Goal: Task Accomplishment & Management: Use online tool/utility

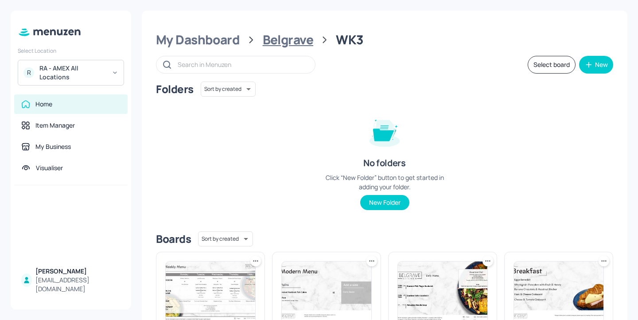
click at [302, 47] on div "Belgrave" at bounding box center [288, 40] width 51 height 16
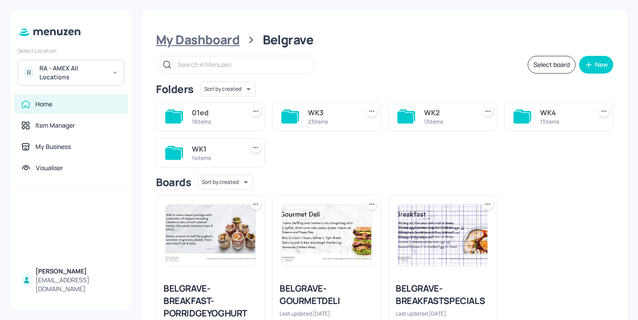
click at [201, 43] on div "My Dashboard" at bounding box center [198, 40] width 84 height 16
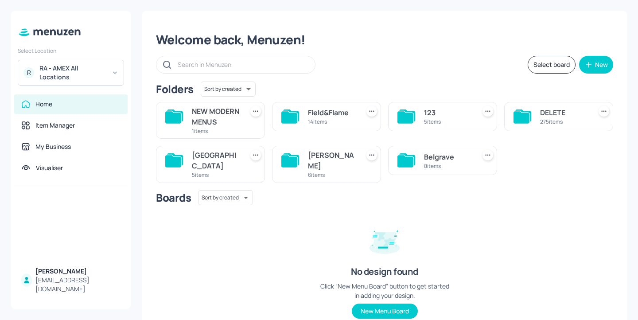
click at [325, 173] on div "6 items" at bounding box center [332, 175] width 48 height 8
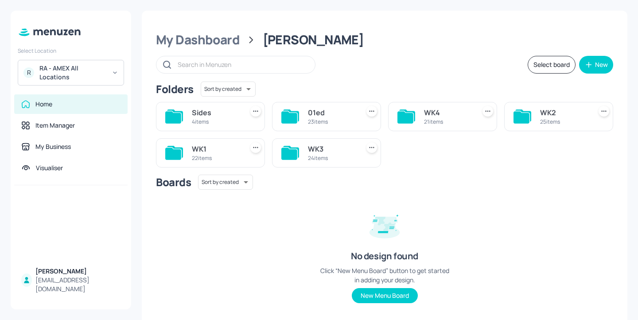
click at [443, 114] on div "WK4" at bounding box center [448, 112] width 48 height 11
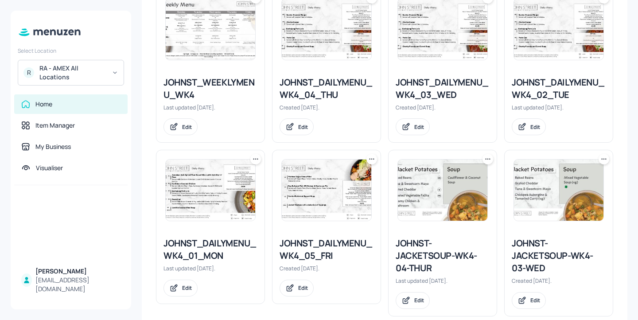
scroll to position [252, 0]
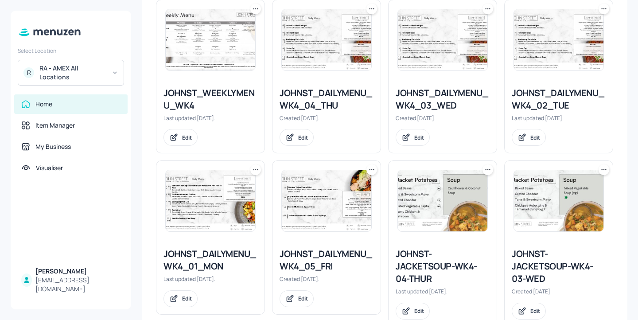
click at [254, 170] on icon at bounding box center [255, 169] width 9 height 9
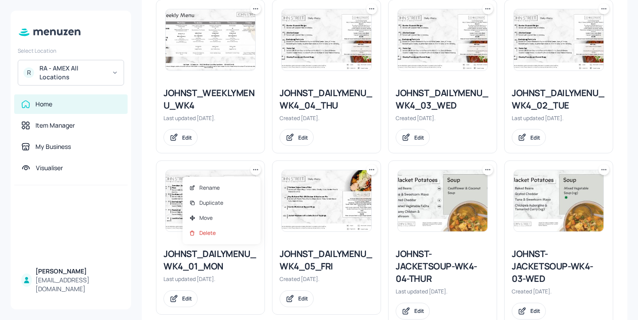
click at [207, 269] on div at bounding box center [319, 160] width 638 height 320
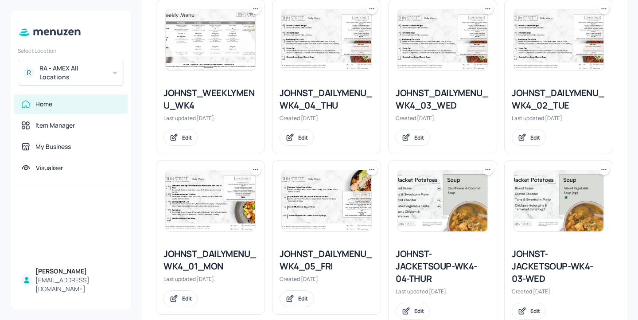
click at [206, 255] on div "JOHNST_DAILYMENU_WK4_01_MON" at bounding box center [211, 260] width 94 height 25
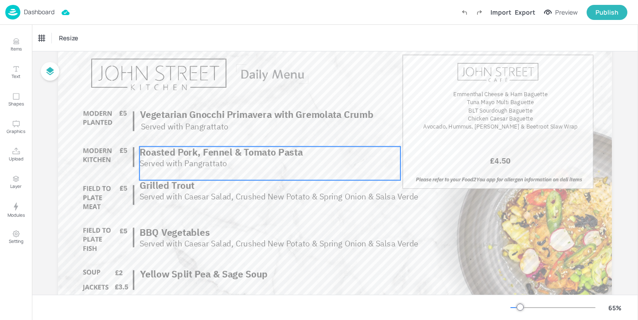
scroll to position [51, 0]
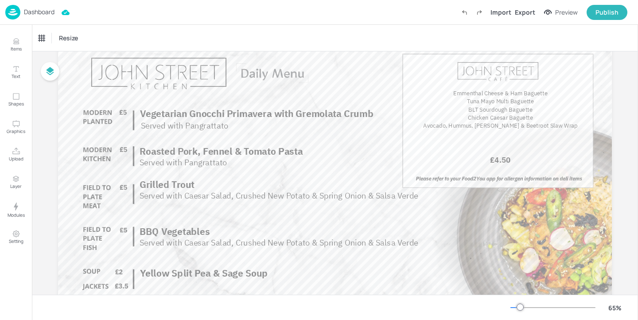
click at [39, 16] on div "Dashboard" at bounding box center [29, 12] width 49 height 15
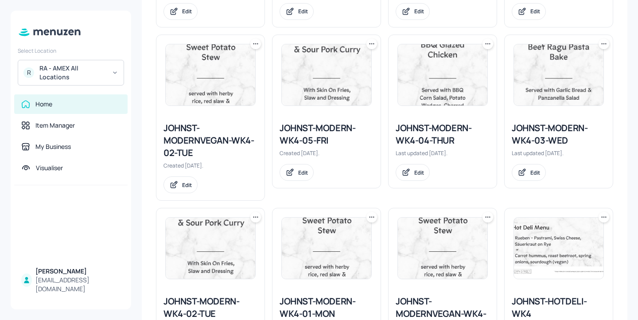
scroll to position [975, 0]
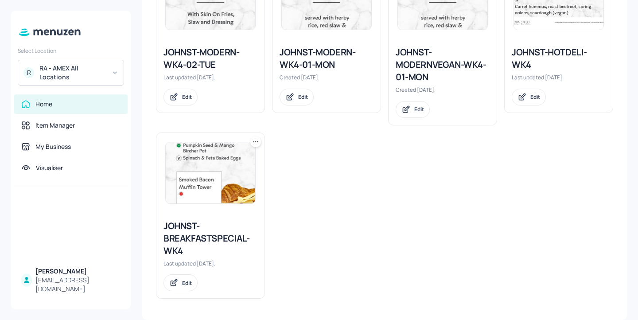
click at [421, 75] on div "JOHNST-MODERNVEGAN-WK4-01-MON" at bounding box center [443, 64] width 94 height 37
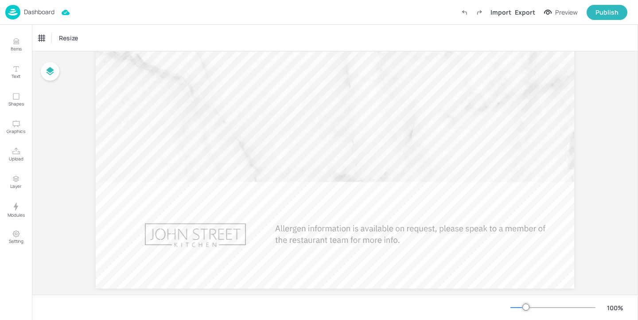
scroll to position [646, 0]
click at [38, 12] on p "Dashboard" at bounding box center [39, 12] width 31 height 6
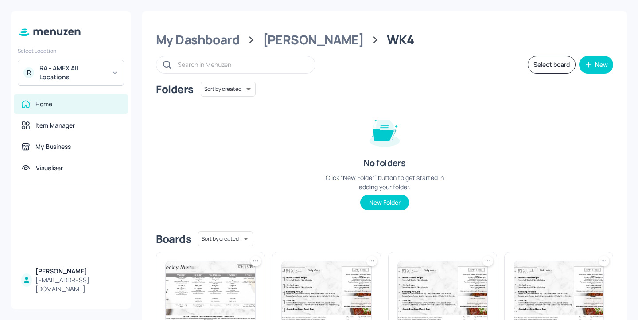
click at [78, 77] on div "RA - AMEX All Locations" at bounding box center [72, 73] width 67 height 18
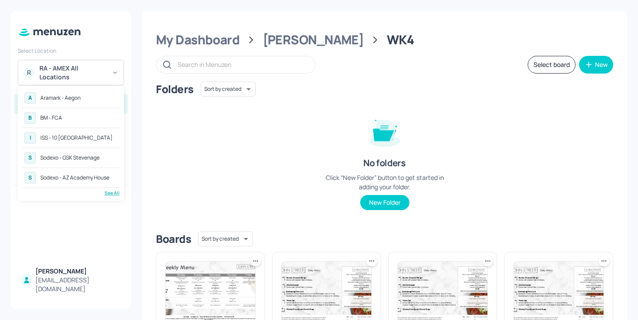
click at [93, 139] on div "ISS - 10 [GEOGRAPHIC_DATA]" at bounding box center [76, 137] width 72 height 5
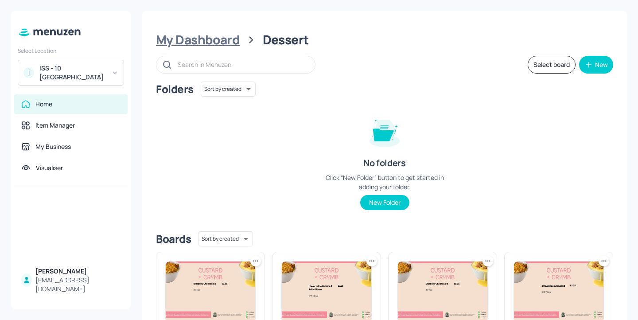
click at [231, 43] on div "My Dashboard" at bounding box center [198, 40] width 84 height 16
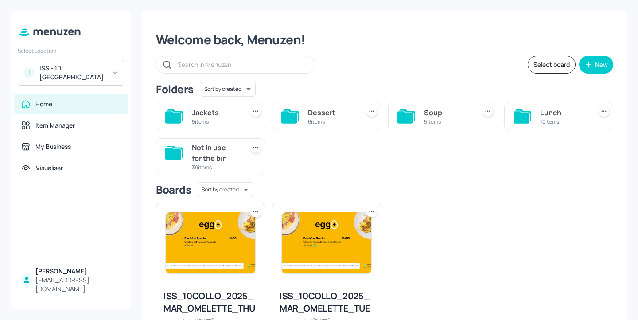
click at [555, 117] on div "Lunch" at bounding box center [564, 112] width 48 height 11
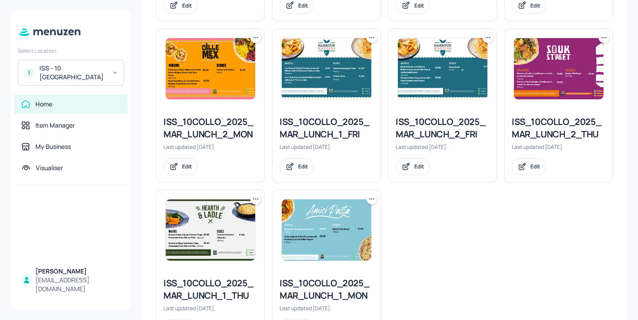
scroll to position [429, 0]
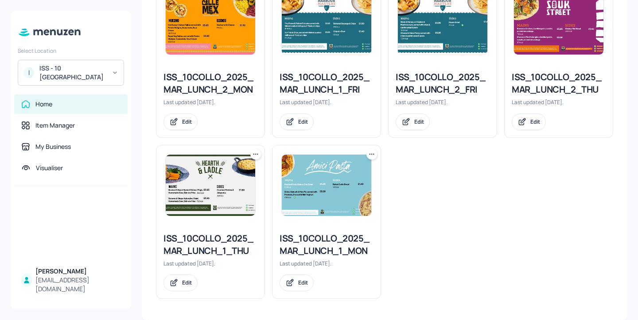
click at [337, 248] on div "ISS_10COLLO_2025_MAR_LUNCH_1_MON" at bounding box center [327, 244] width 94 height 25
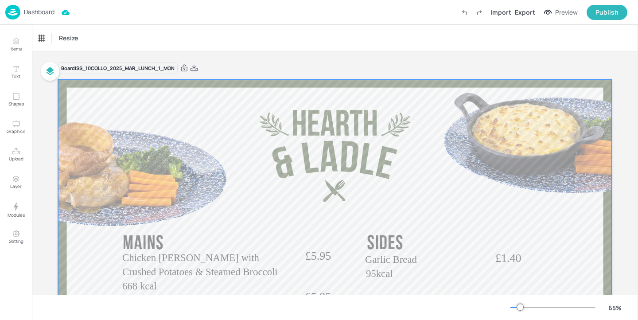
scroll to position [119, 0]
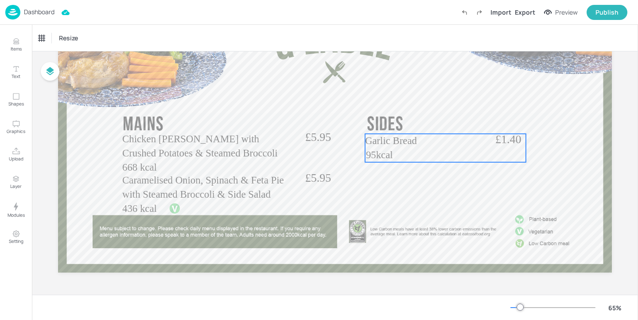
click at [417, 143] on span "Garlic Bread" at bounding box center [391, 140] width 52 height 11
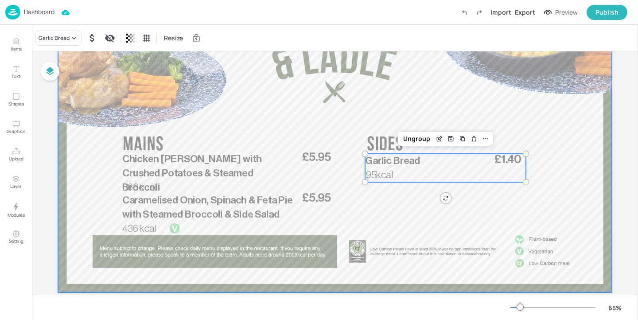
scroll to position [0, 0]
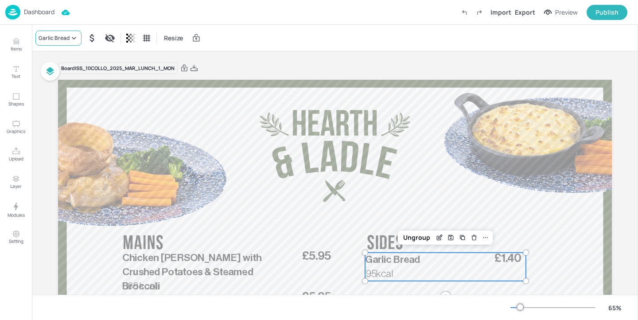
click at [72, 41] on icon at bounding box center [74, 38] width 9 height 9
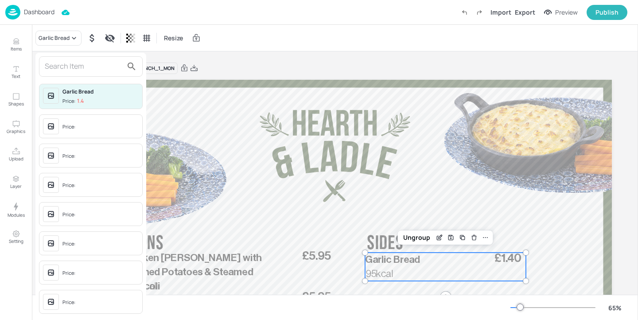
click at [73, 62] on input "text" at bounding box center [84, 66] width 78 height 14
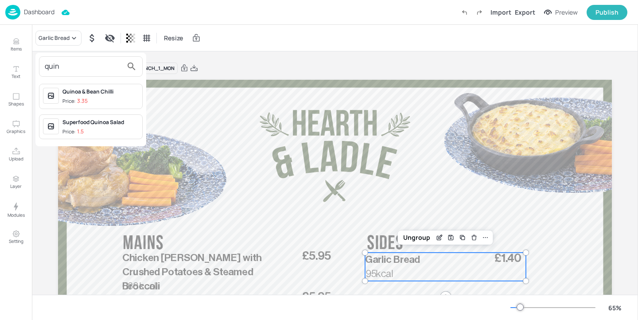
type input "quin"
click at [120, 130] on span "Price: 1.5" at bounding box center [101, 132] width 76 height 8
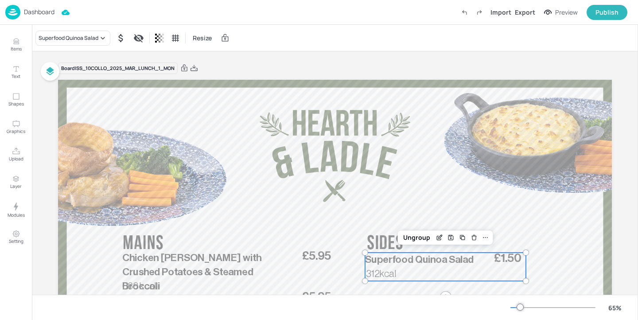
drag, startPoint x: 196, startPoint y: 67, endPoint x: 294, endPoint y: 79, distance: 98.7
click at [294, 79] on div "Board ISS_10COLLO_2025_MAR_LUNCH_1_MON £5.95 Chicken Cacciatore with Crushed Po…" at bounding box center [335, 238] width 554 height 352
click at [524, 11] on div "Export" at bounding box center [525, 12] width 20 height 9
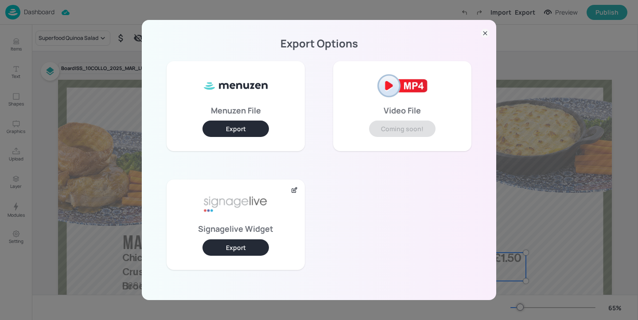
click at [486, 34] on icon at bounding box center [485, 33] width 9 height 9
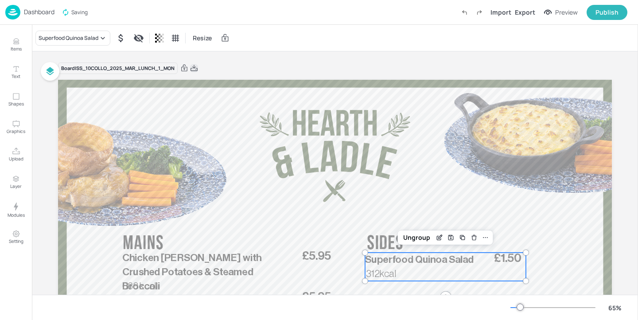
click at [192, 71] on icon at bounding box center [194, 68] width 8 height 9
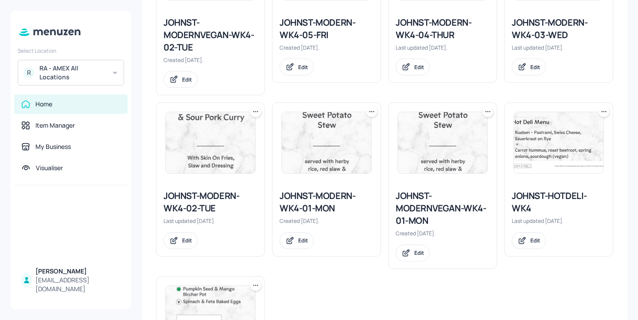
scroll to position [827, 0]
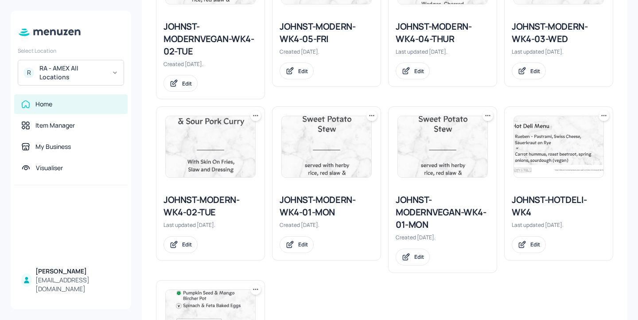
click at [339, 205] on div "JOHNST-MODERN-WK4-01-MON" at bounding box center [327, 206] width 94 height 25
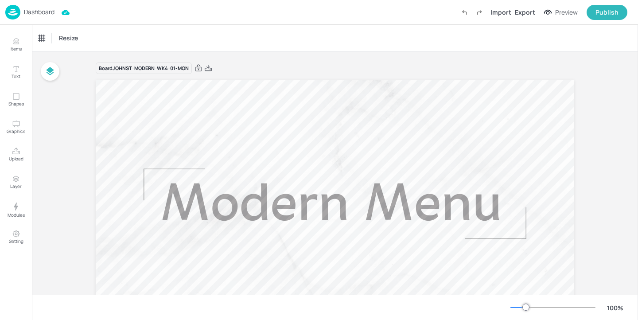
click at [39, 13] on p "Dashboard" at bounding box center [39, 12] width 31 height 6
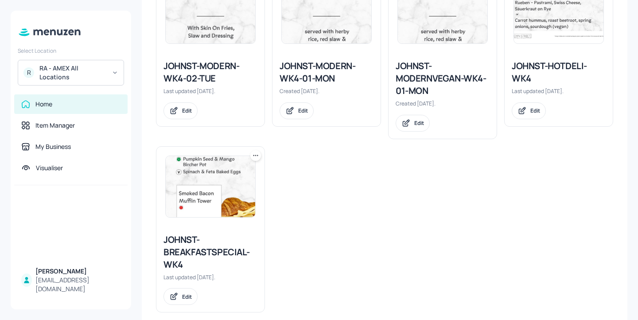
scroll to position [918, 0]
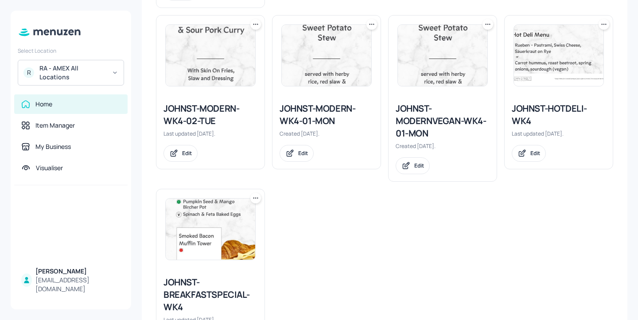
click at [444, 127] on div "JOHNST-MODERNVEGAN-WK4-01-MON" at bounding box center [443, 120] width 94 height 37
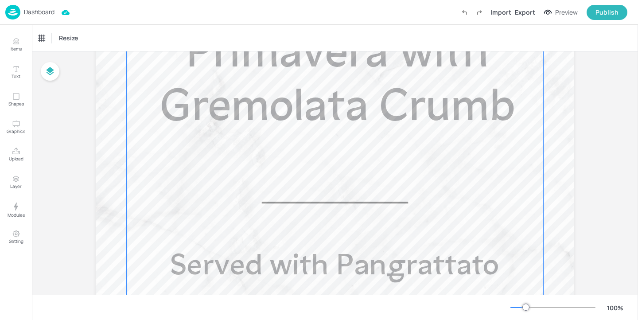
scroll to position [658, 0]
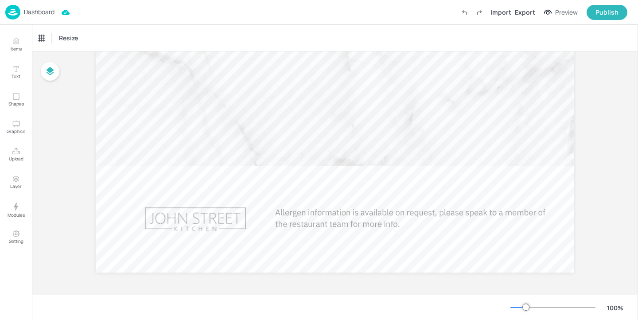
click at [54, 14] on p "Dashboard" at bounding box center [39, 12] width 31 height 6
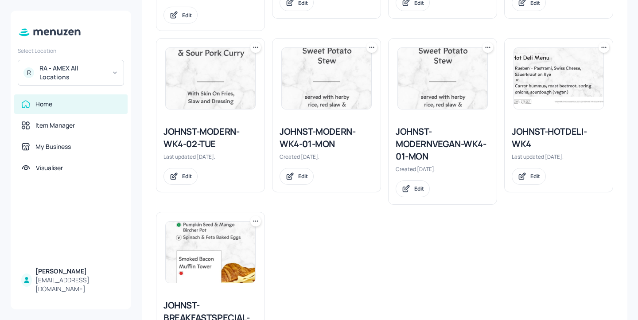
scroll to position [975, 0]
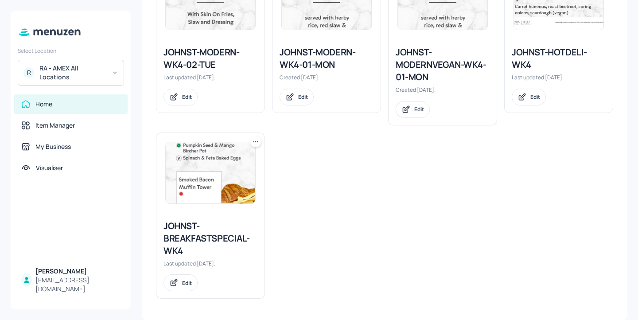
click at [321, 65] on div "JOHNST-MODERN-WK4-01-MON" at bounding box center [327, 58] width 94 height 25
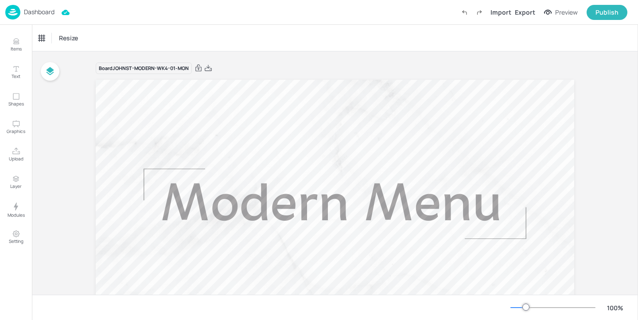
click at [212, 66] on div "Board JOHNST-MODERN-WK4-01-MON" at bounding box center [335, 68] width 479 height 12
click at [210, 67] on icon at bounding box center [208, 68] width 8 height 9
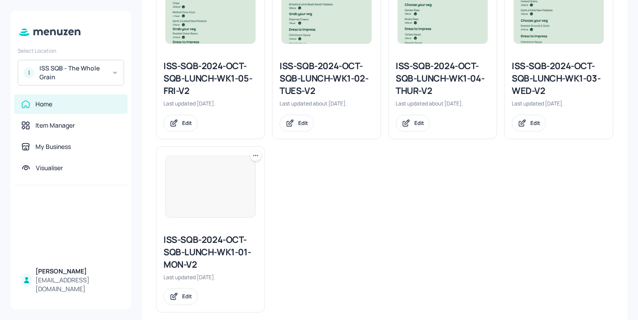
scroll to position [479, 0]
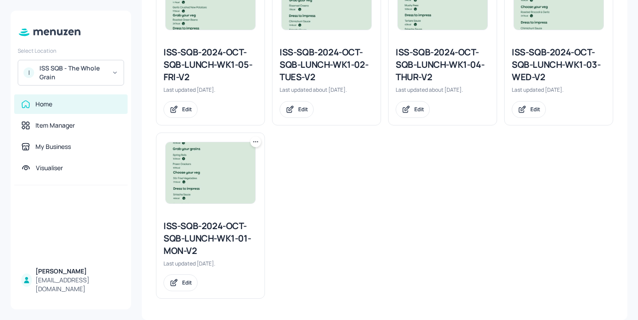
click at [226, 239] on div "ISS-SQB-2024-OCT-SQB-LUNCH-WK1-01-MON-V2" at bounding box center [211, 238] width 94 height 37
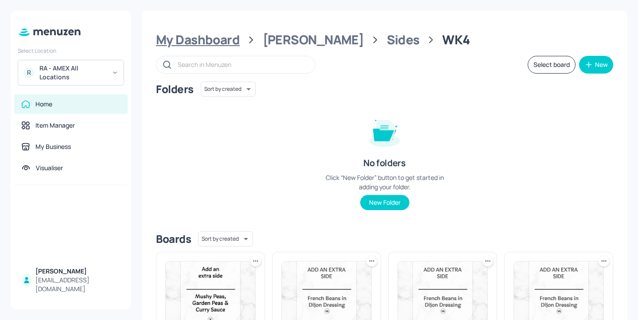
click at [218, 39] on div "My Dashboard" at bounding box center [198, 40] width 84 height 16
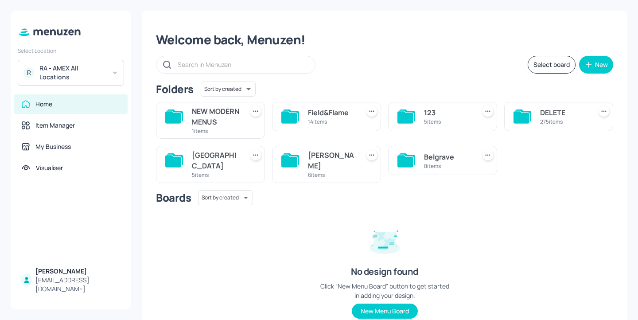
click at [278, 106] on div "Field&Flame 14 items" at bounding box center [326, 116] width 109 height 29
click at [431, 162] on div "Belgrave" at bounding box center [448, 157] width 48 height 11
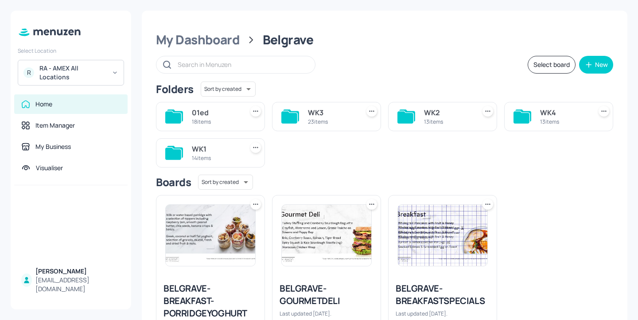
click at [230, 112] on div "01ed" at bounding box center [216, 112] width 48 height 11
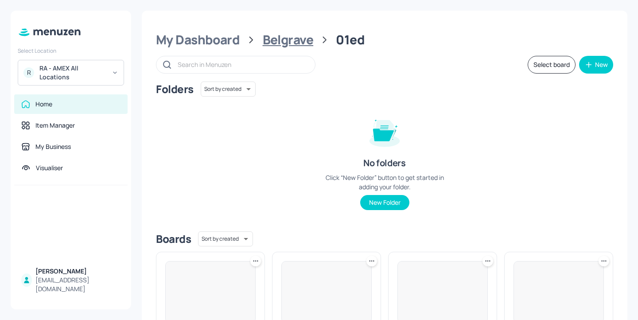
click at [280, 40] on div "Belgrave" at bounding box center [288, 40] width 51 height 16
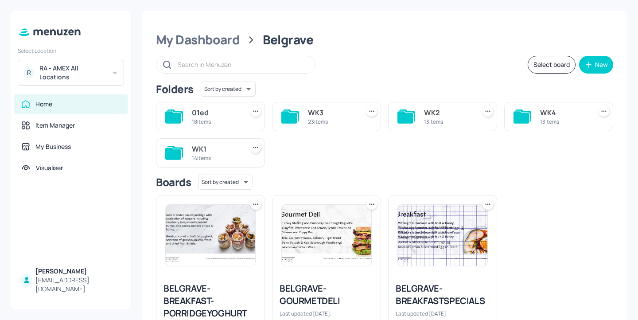
click at [566, 121] on div "13 items" at bounding box center [564, 122] width 48 height 8
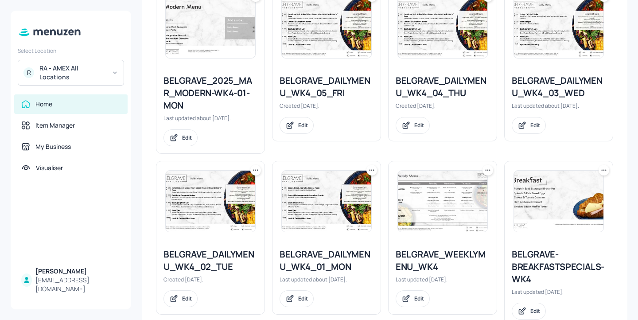
scroll to position [470, 0]
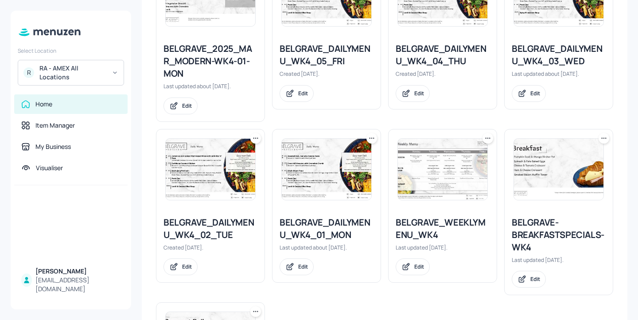
click at [317, 231] on div "BELGRAVE_DAILYMENU_WK4_01_MON" at bounding box center [327, 228] width 94 height 25
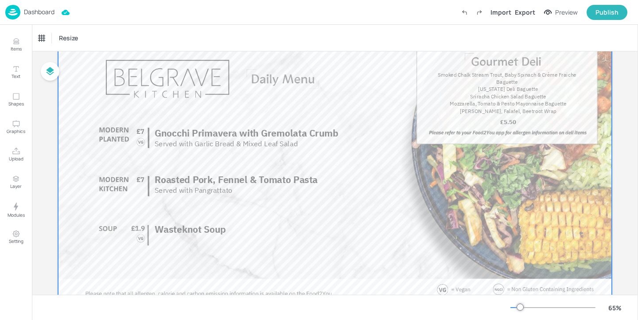
scroll to position [79, 0]
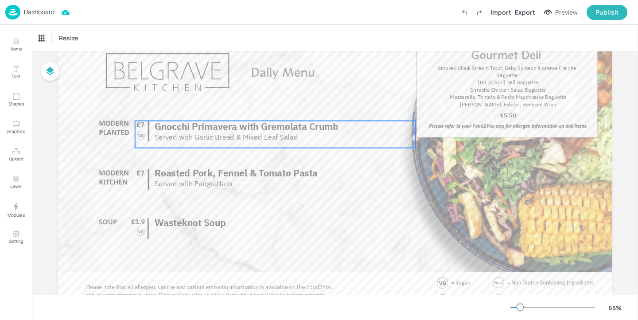
click at [300, 143] on div "Gnocchi Primavera with Gremolata Crumb Served with Garlic Bread & Mixed Leaf Sa…" at bounding box center [275, 134] width 281 height 27
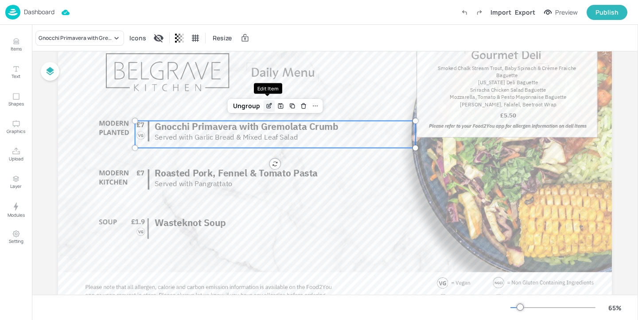
click at [268, 108] on icon "Edit Item" at bounding box center [270, 105] width 8 height 7
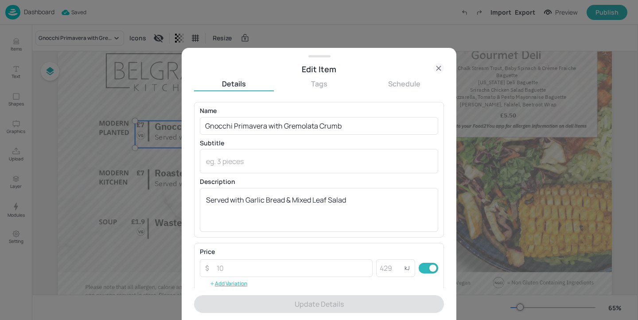
scroll to position [145, 0]
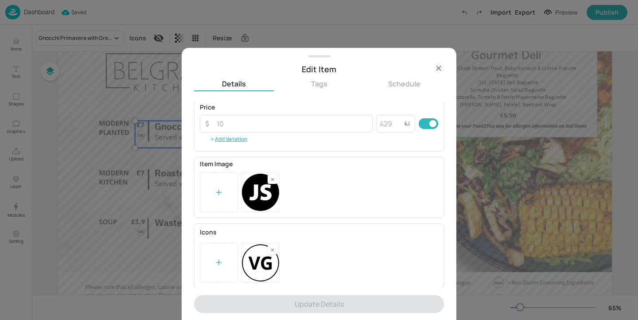
click at [223, 260] on div at bounding box center [219, 263] width 38 height 40
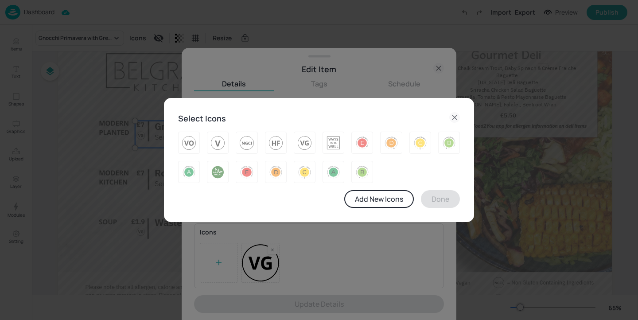
click at [308, 260] on div "Select Icons Add New Icons Done" at bounding box center [319, 160] width 638 height 320
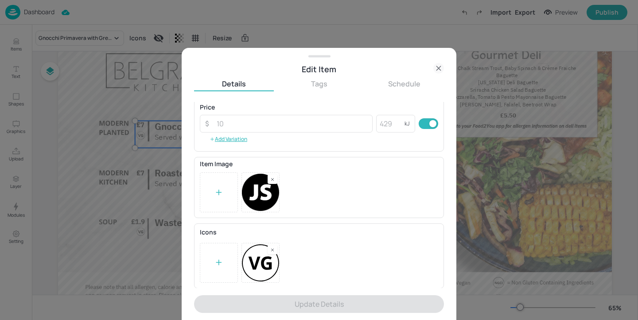
click at [274, 251] on rect at bounding box center [273, 250] width 6 height 6
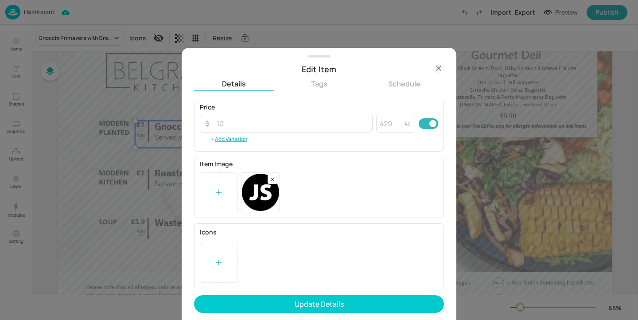
click at [224, 259] on div at bounding box center [219, 263] width 38 height 40
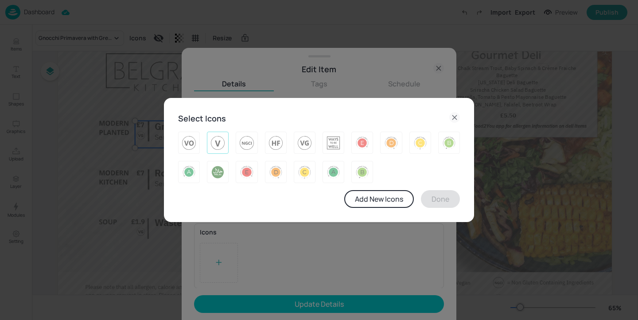
click at [214, 148] on img at bounding box center [218, 143] width 14 height 14
click at [438, 194] on button "Done" at bounding box center [440, 199] width 39 height 18
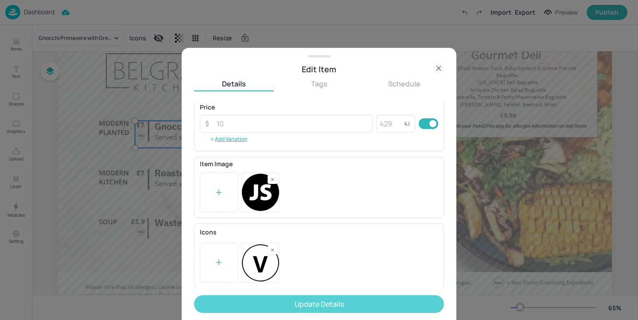
click at [368, 305] on button "Update Details" at bounding box center [319, 304] width 250 height 18
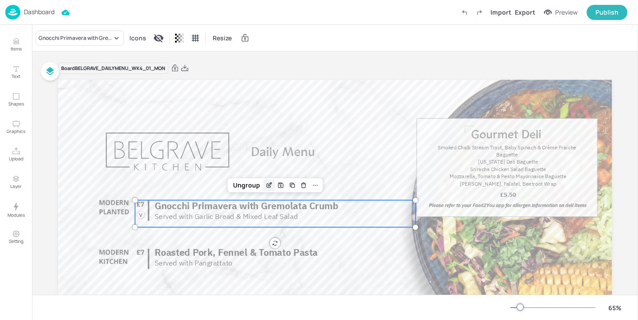
click at [267, 184] on icon "Edit Item" at bounding box center [270, 185] width 8 height 7
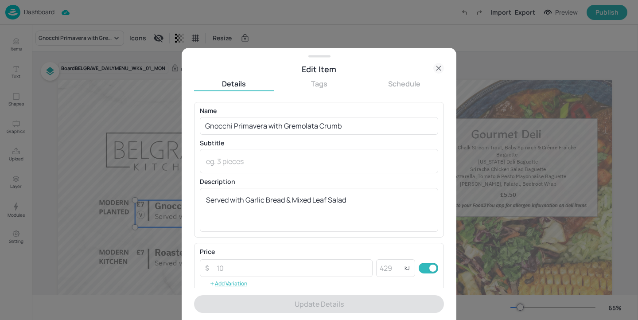
scroll to position [145, 0]
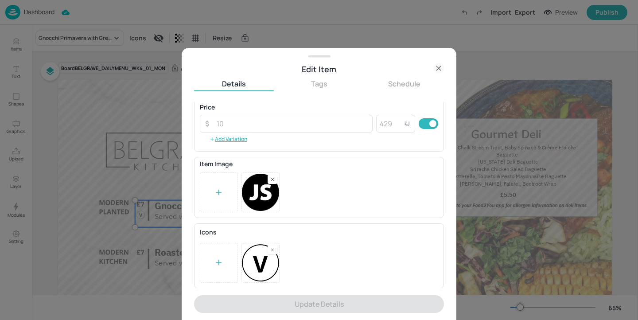
click at [270, 251] on rect at bounding box center [273, 250] width 6 height 6
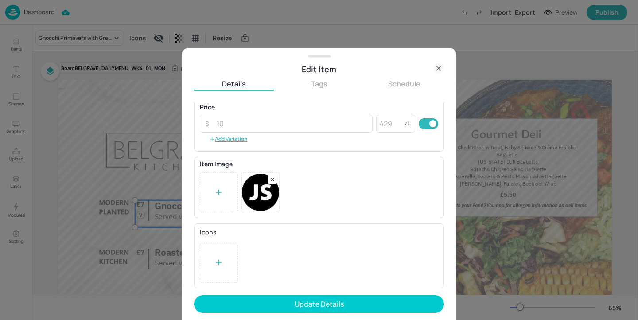
click at [223, 255] on div at bounding box center [219, 263] width 38 height 40
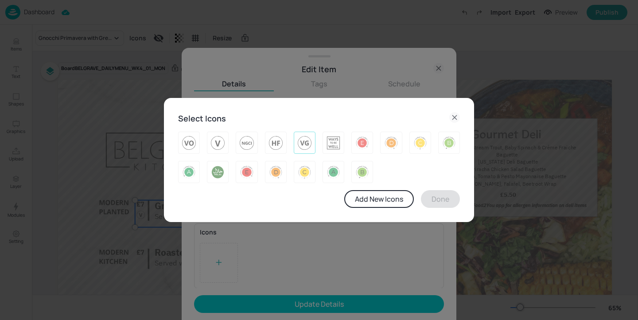
click at [307, 142] on img at bounding box center [305, 143] width 14 height 14
click at [443, 197] on button "Done" at bounding box center [440, 199] width 39 height 18
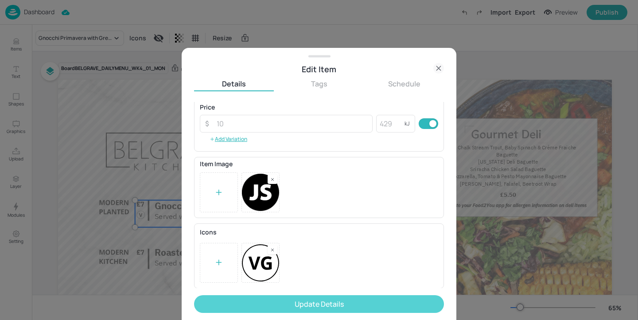
click at [349, 304] on button "Update Details" at bounding box center [319, 304] width 250 height 18
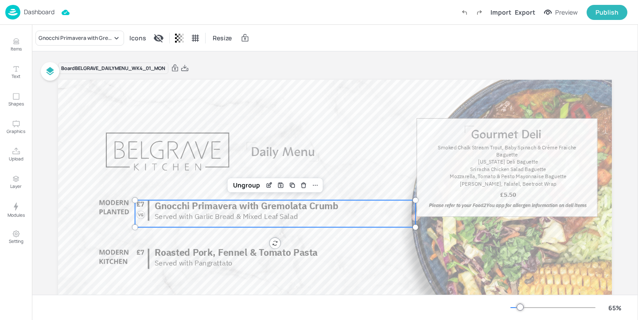
click at [38, 11] on p "Dashboard" at bounding box center [39, 12] width 31 height 6
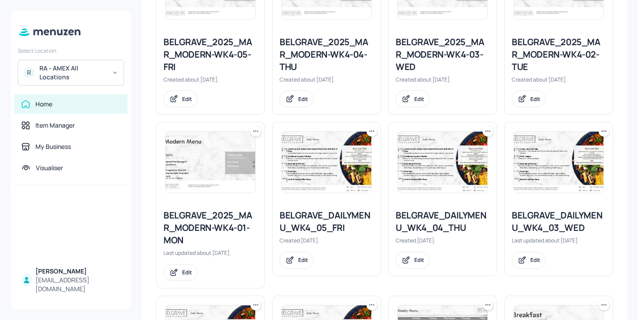
scroll to position [349, 0]
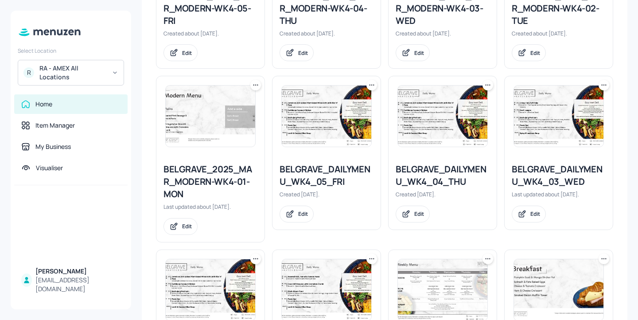
click at [202, 176] on div "BELGRAVE_2025_MAR_MODERN-WK4-01-MON" at bounding box center [211, 181] width 94 height 37
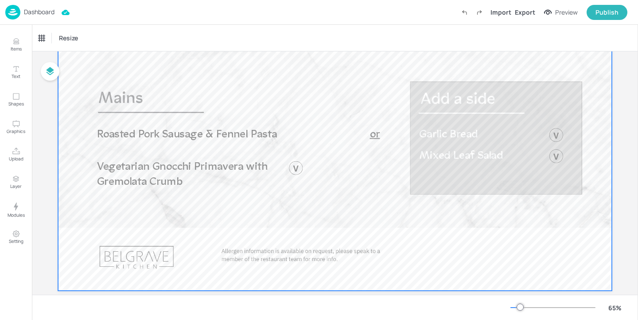
scroll to position [119, 0]
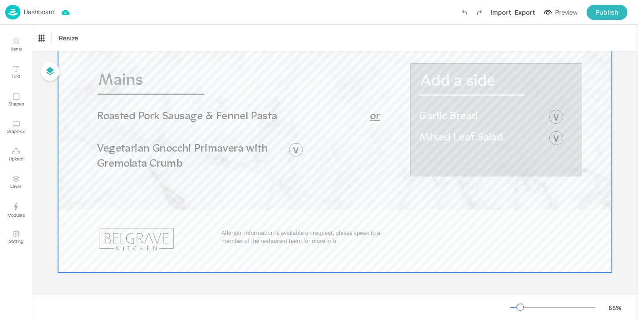
click at [243, 141] on div at bounding box center [335, 117] width 554 height 312
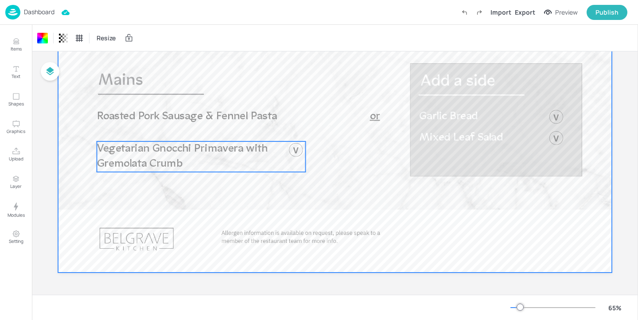
click at [241, 154] on span "Vegetarian Gnocchi Primavera with Gremolata Crumb" at bounding box center [182, 156] width 171 height 27
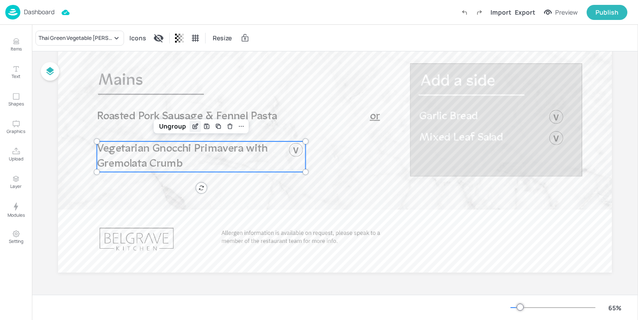
click at [194, 126] on icon "Edit Item" at bounding box center [196, 126] width 4 height 4
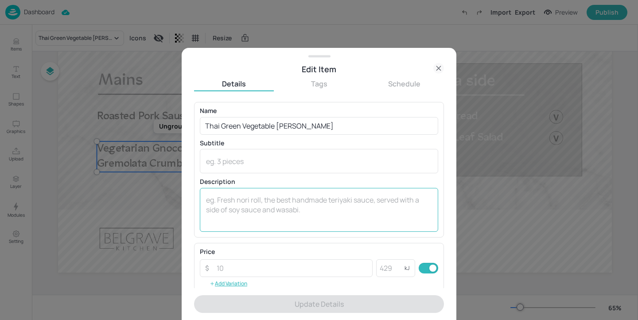
scroll to position [145, 0]
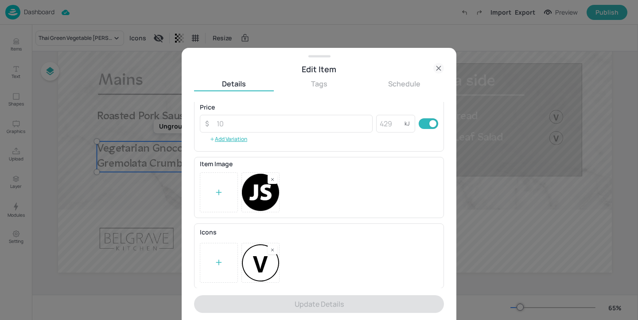
click at [271, 249] on rect at bounding box center [273, 250] width 6 height 6
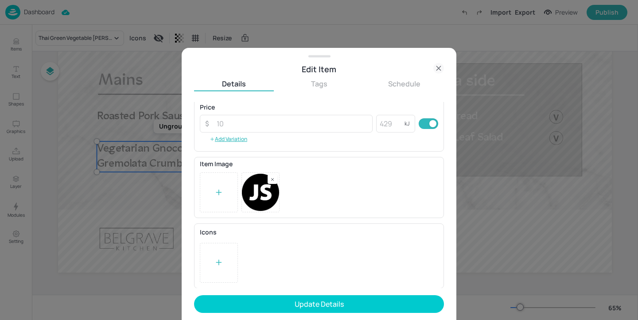
click at [234, 250] on div at bounding box center [219, 263] width 38 height 40
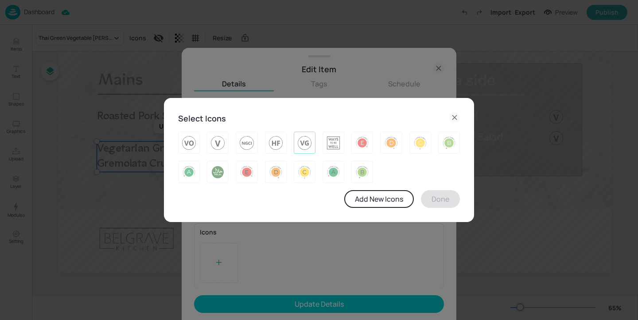
click at [309, 138] on img at bounding box center [305, 143] width 14 height 14
click at [454, 204] on button "Done" at bounding box center [440, 199] width 39 height 18
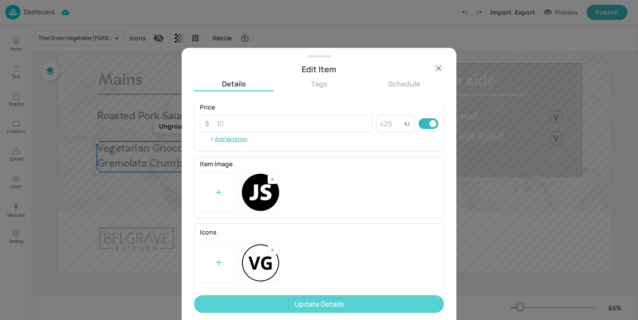
click at [381, 307] on button "Update Details" at bounding box center [319, 304] width 250 height 18
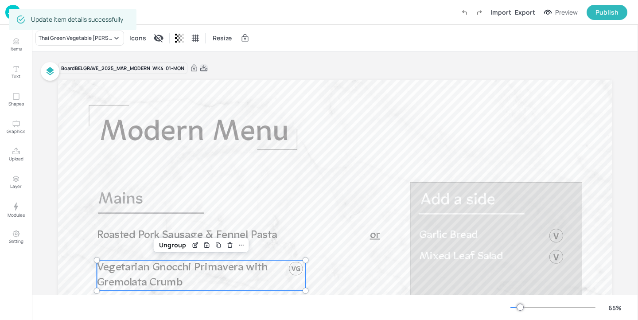
click at [202, 68] on icon at bounding box center [203, 68] width 7 height 6
